Goal: Find specific page/section: Find specific page/section

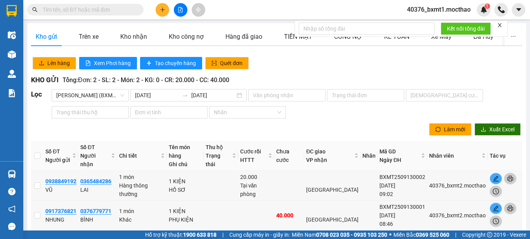
click at [500, 25] on icon "close" at bounding box center [499, 25] width 5 height 5
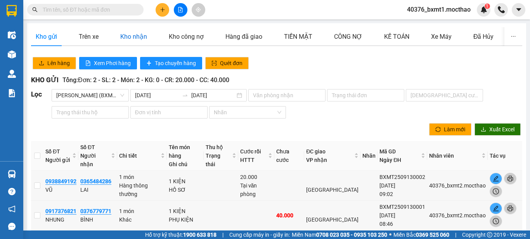
click at [144, 39] on div "Kho nhận" at bounding box center [133, 37] width 27 height 10
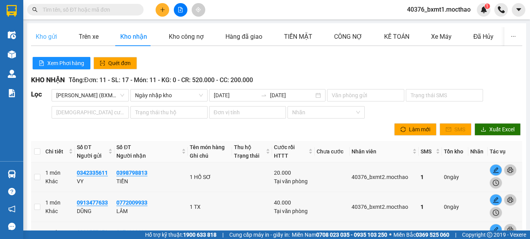
click at [57, 38] on div "Kho gửi" at bounding box center [46, 36] width 31 height 19
